Goal: Feedback & Contribution: Leave review/rating

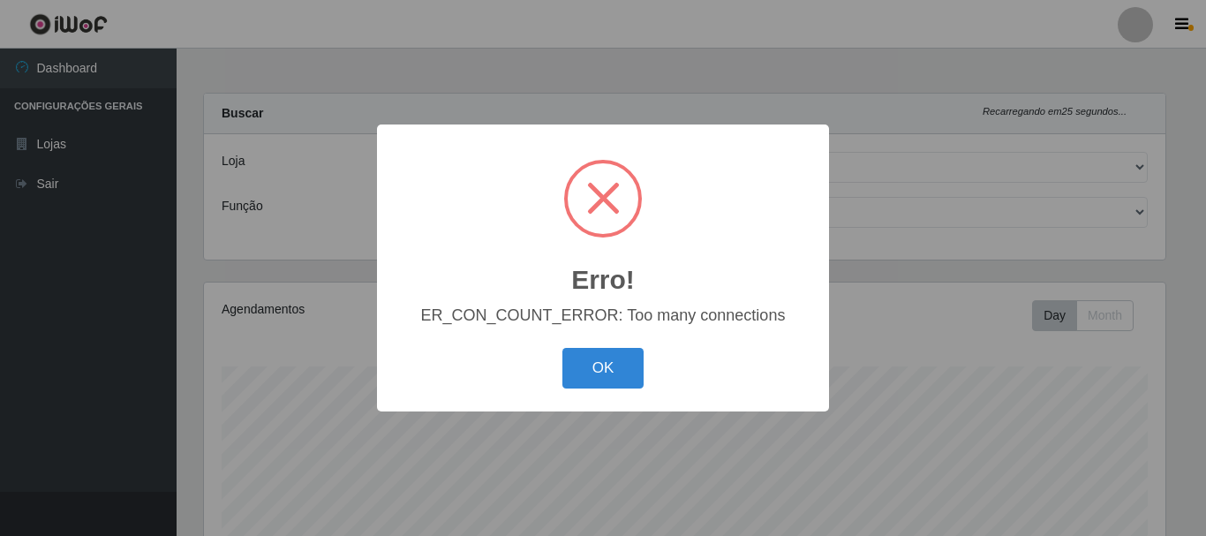
select select "464"
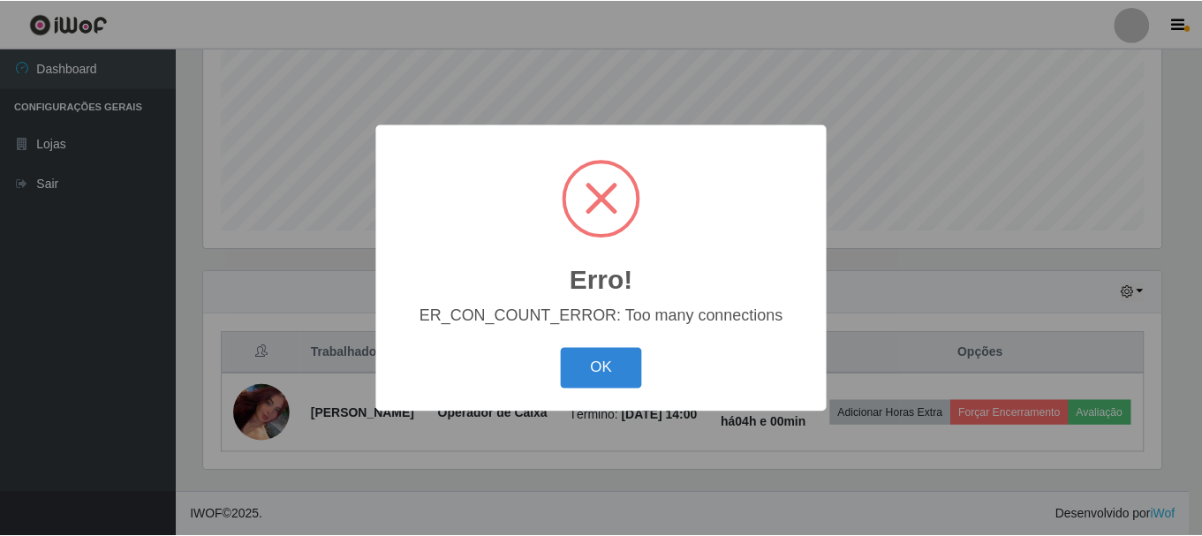
scroll to position [367, 962]
click at [598, 373] on button "OK" at bounding box center [604, 369] width 82 height 42
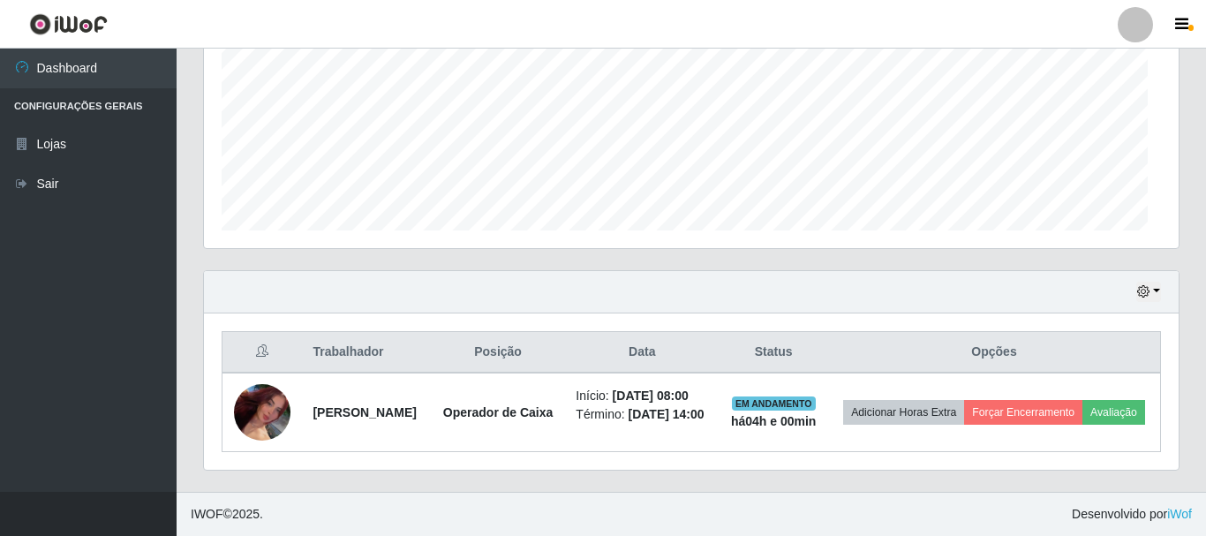
scroll to position [367, 971]
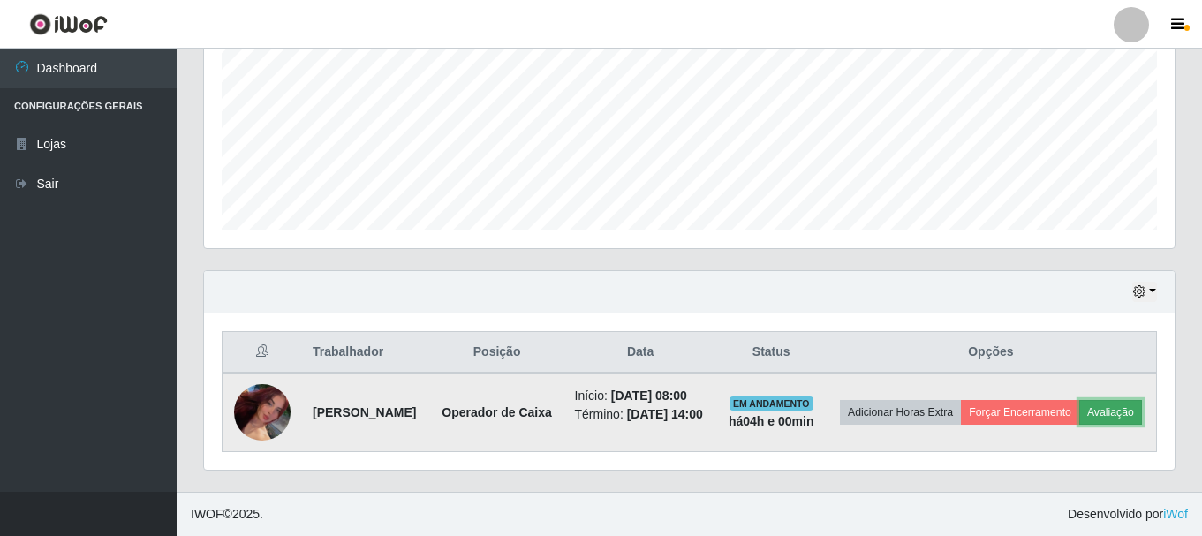
click at [1079, 420] on button "Avaliação" at bounding box center [1110, 412] width 63 height 25
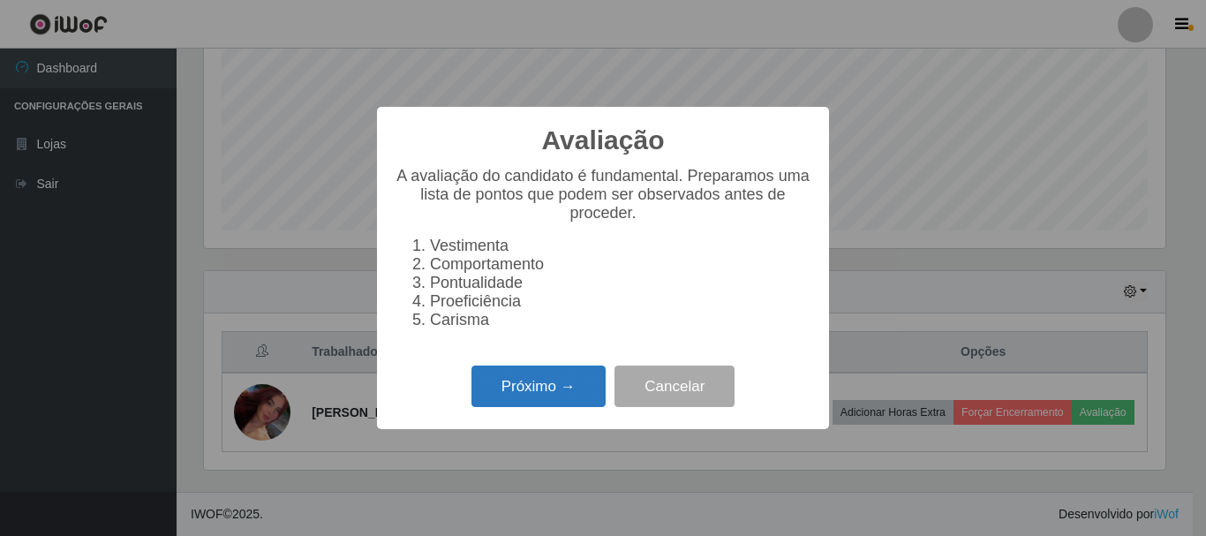
click at [534, 400] on button "Próximo →" at bounding box center [539, 387] width 134 height 42
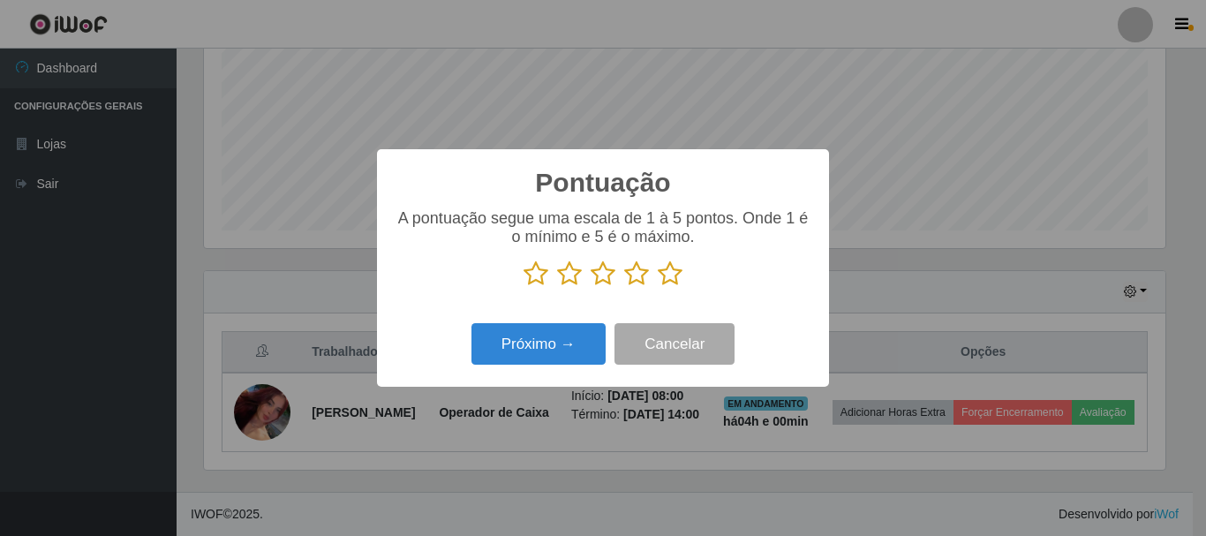
click at [667, 275] on icon at bounding box center [670, 274] width 25 height 26
click at [658, 287] on input "radio" at bounding box center [658, 287] width 0 height 0
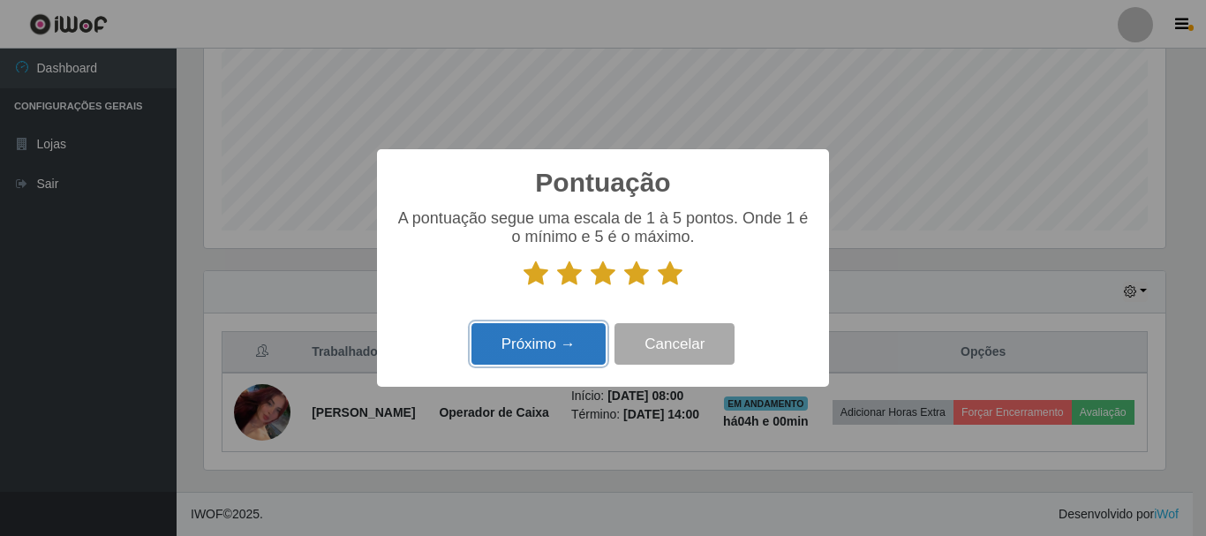
click at [526, 343] on button "Próximo →" at bounding box center [539, 344] width 134 height 42
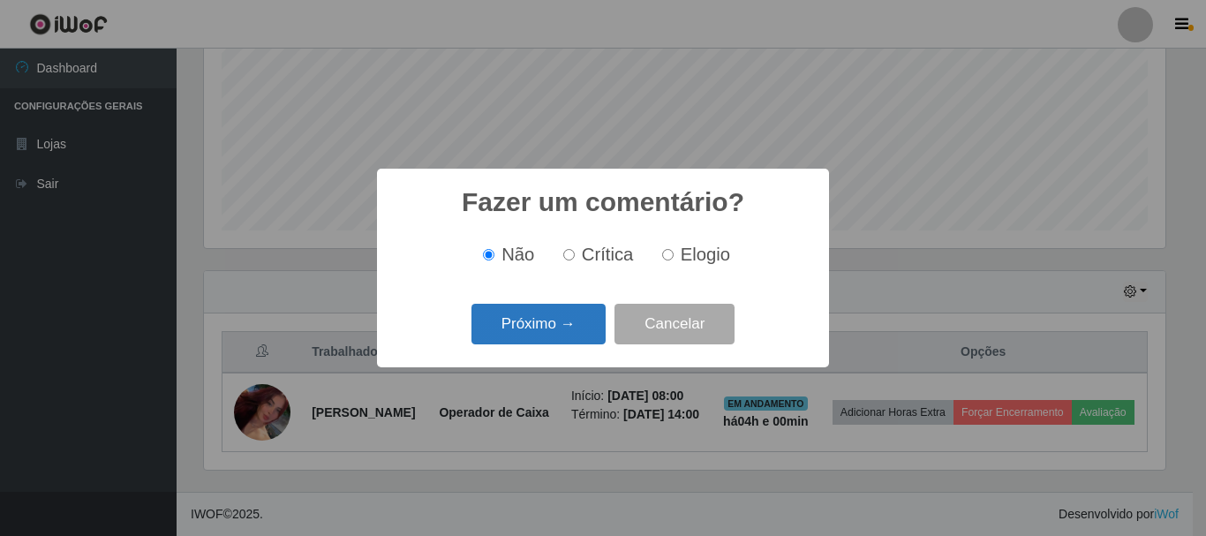
click at [545, 317] on button "Próximo →" at bounding box center [539, 325] width 134 height 42
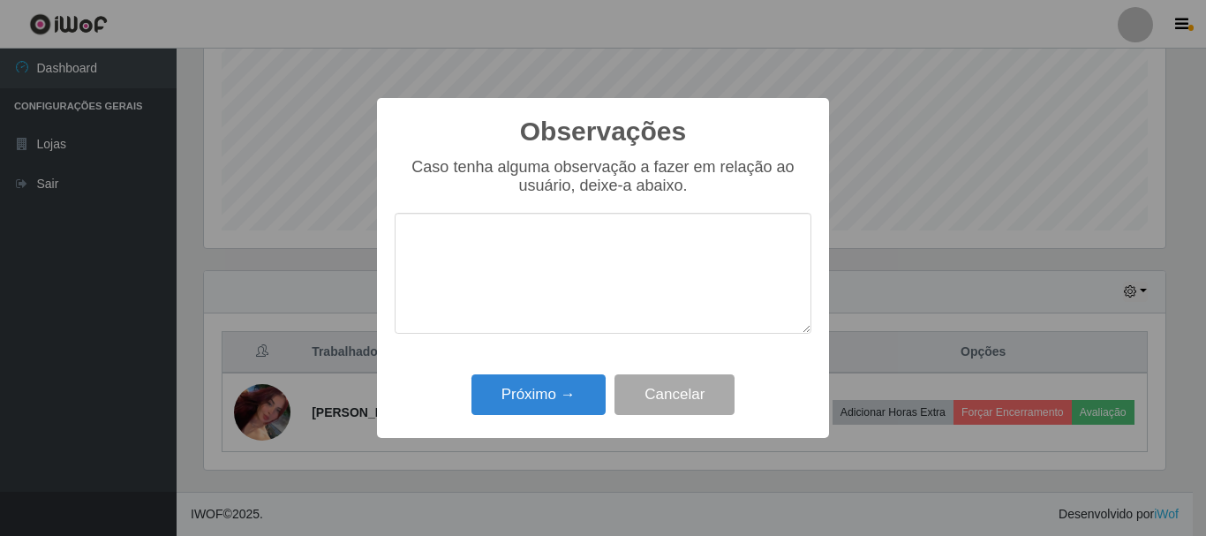
type textarea "p"
type textarea "bom desempenho"
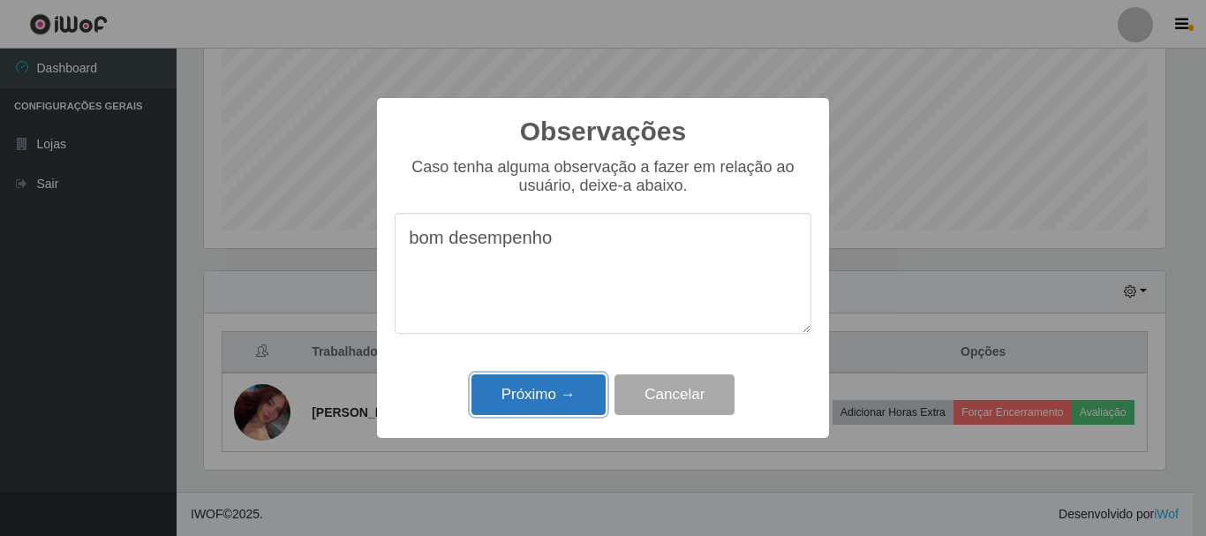
click at [536, 389] on button "Próximo →" at bounding box center [539, 395] width 134 height 42
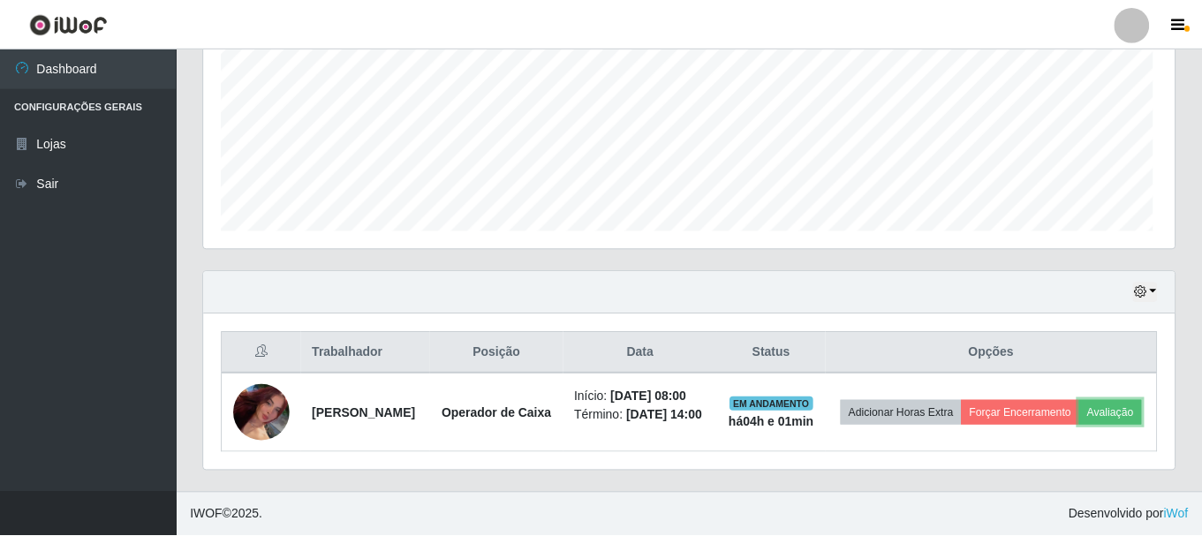
scroll to position [367, 971]
